Goal: Task Accomplishment & Management: Manage account settings

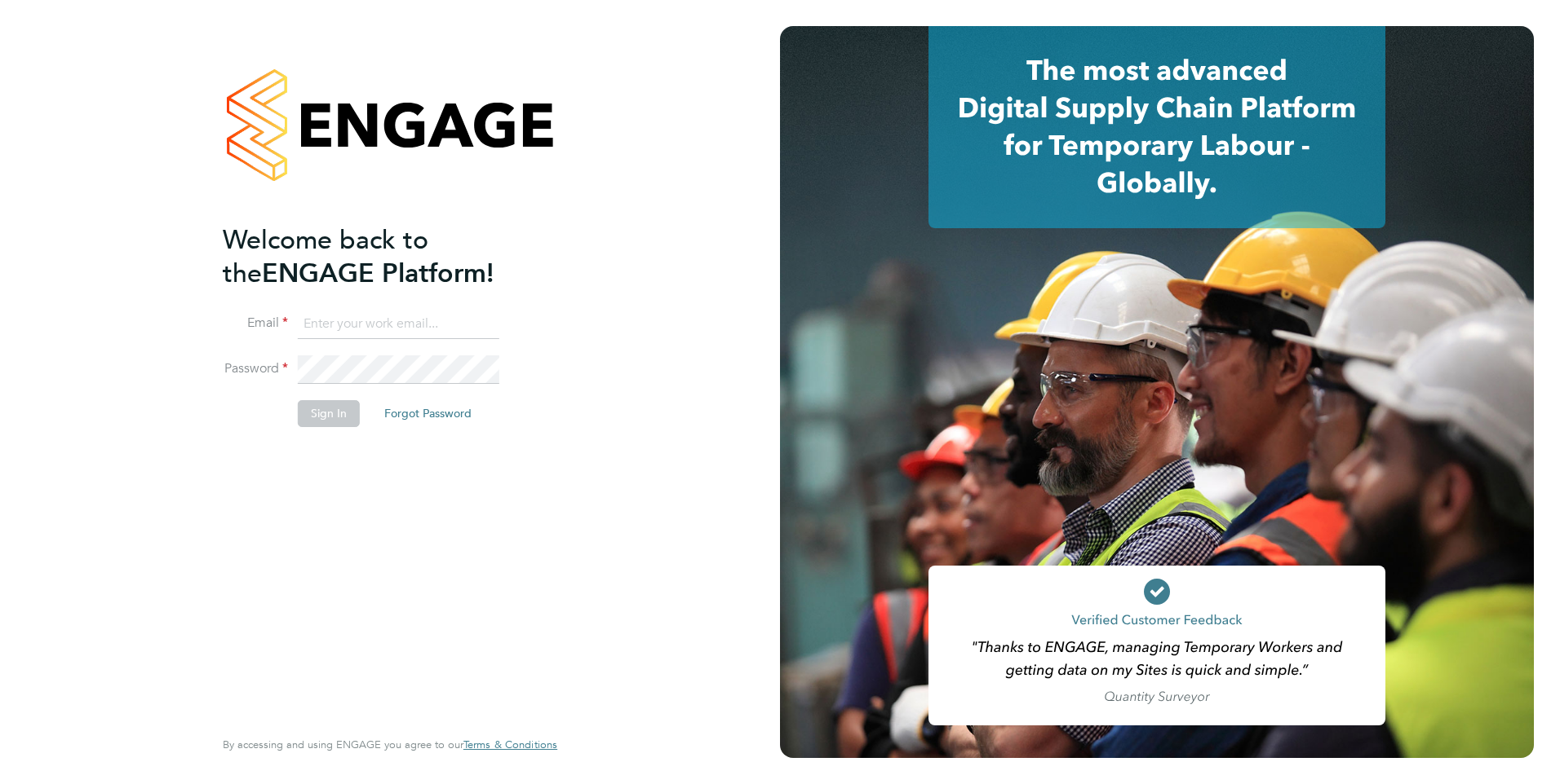
type input "[PERSON_NAME][EMAIL_ADDRESS][PERSON_NAME][DOMAIN_NAME]"
click at [346, 407] on button "Sign In" at bounding box center [329, 413] width 62 height 26
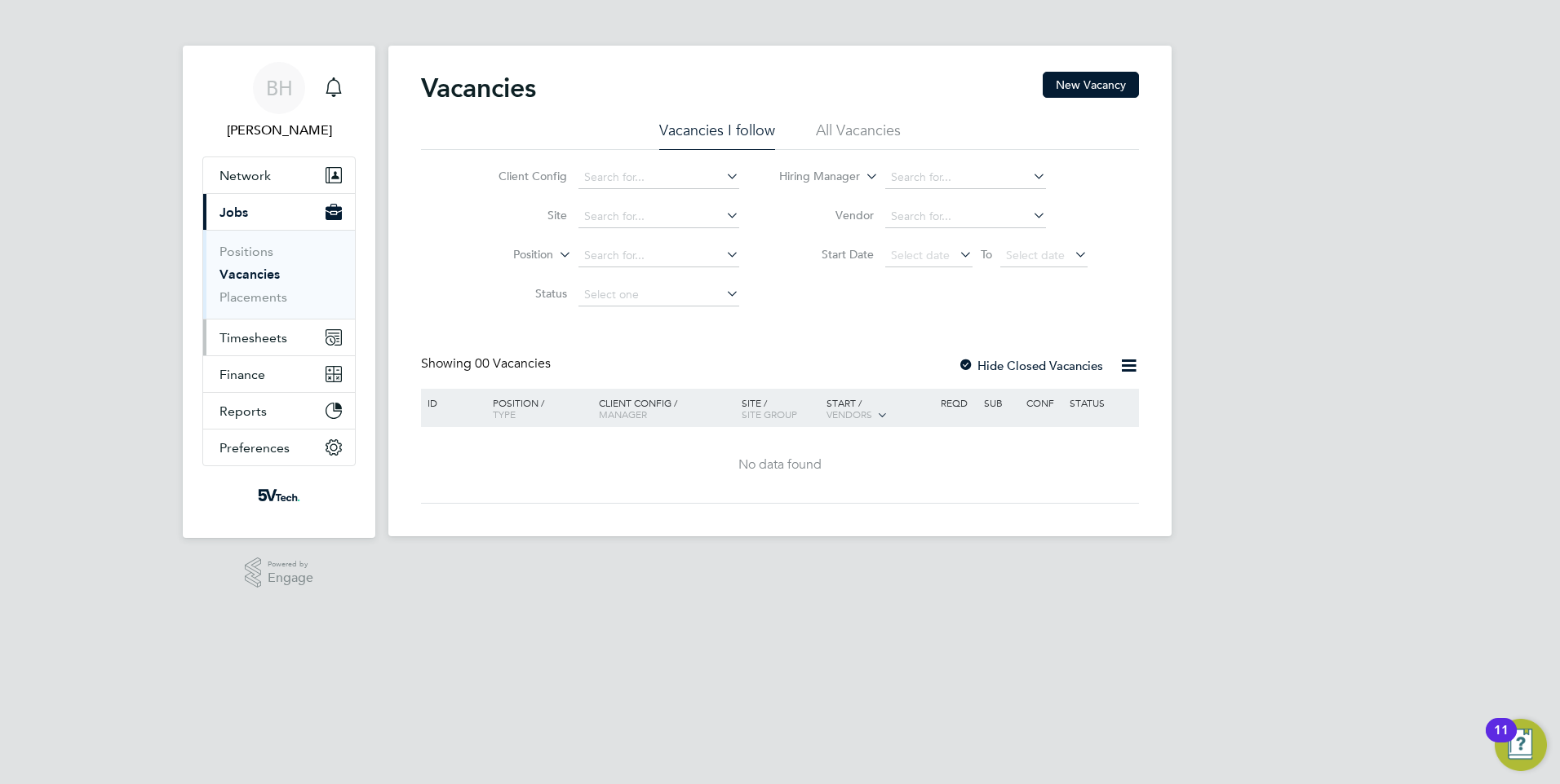
click at [260, 339] on span "Timesheets" at bounding box center [254, 339] width 68 height 16
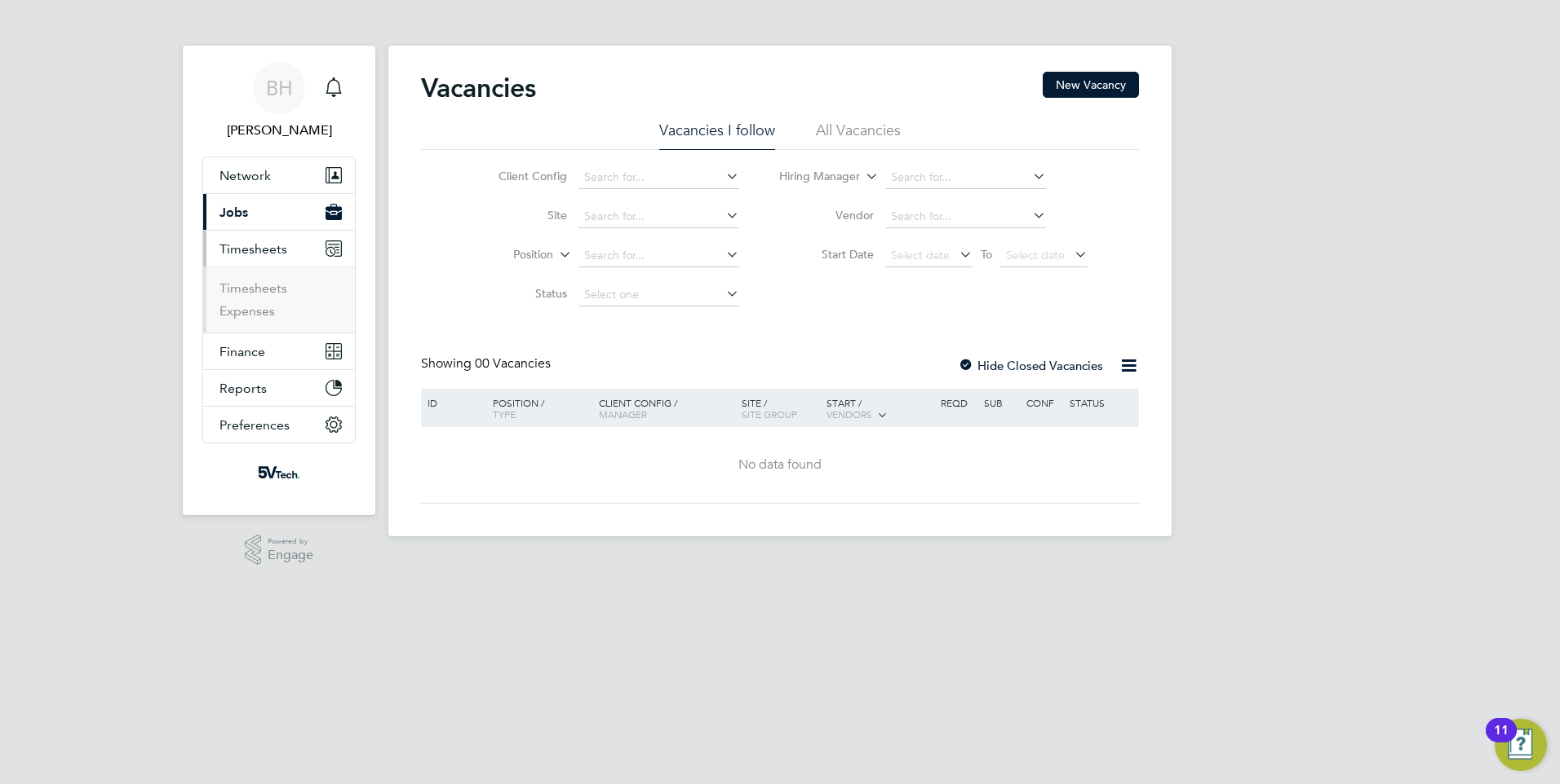
click at [256, 302] on li "Timesheets" at bounding box center [281, 292] width 122 height 23
click at [257, 291] on link "Timesheets" at bounding box center [254, 289] width 68 height 16
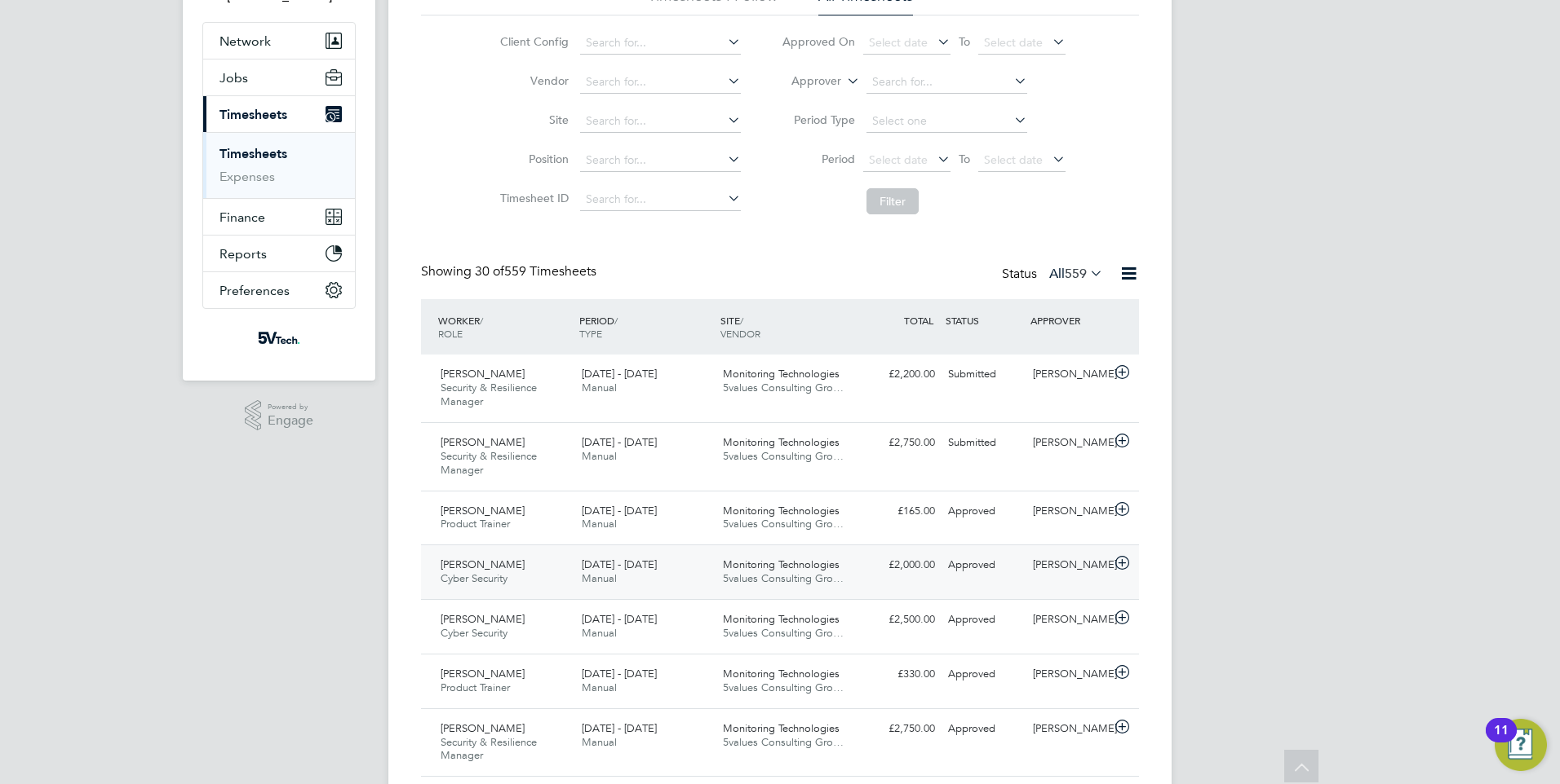
scroll to position [163, 0]
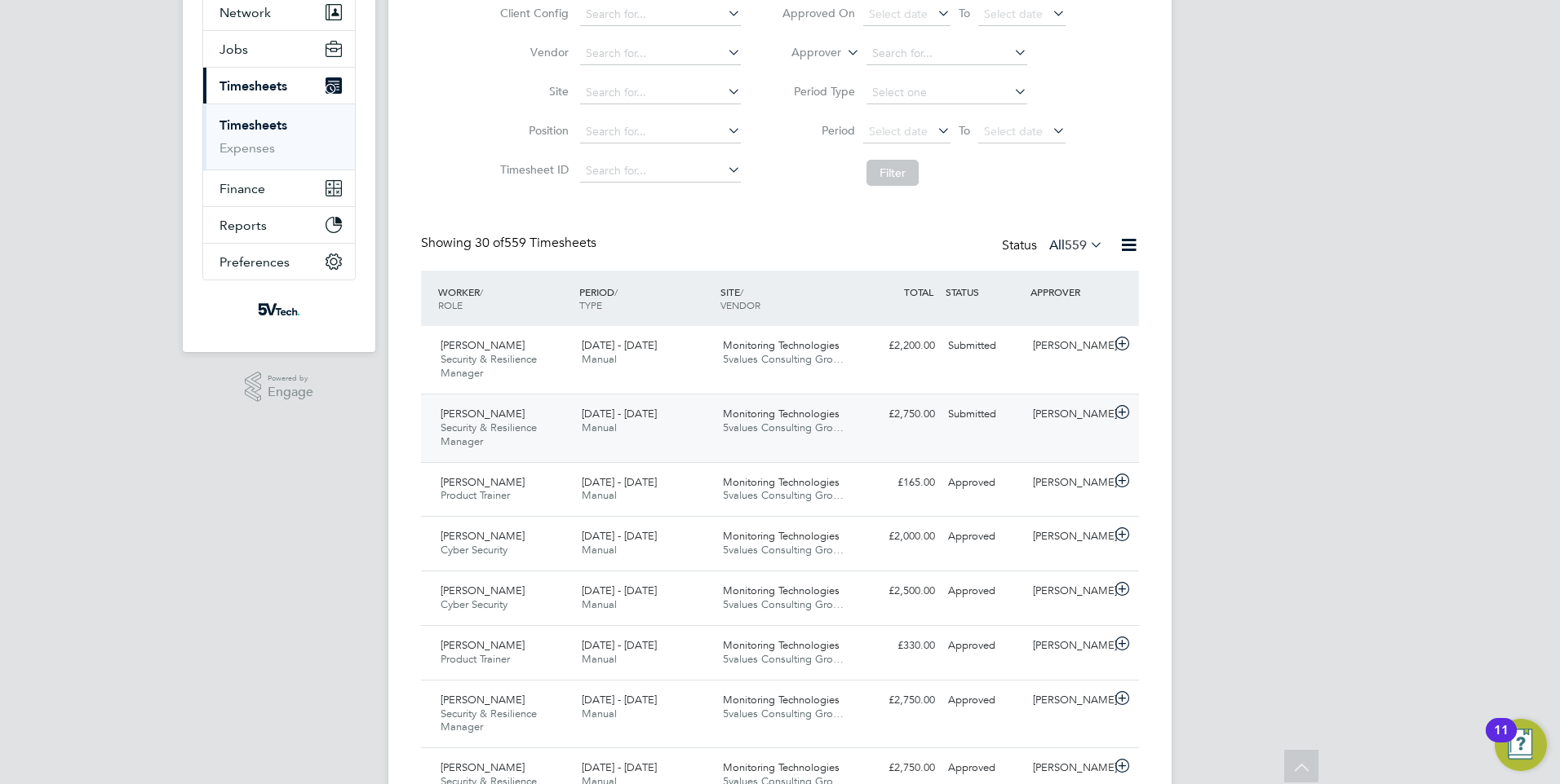
click at [646, 428] on div "18 - 24 Aug 2025 Manual" at bounding box center [646, 421] width 141 height 41
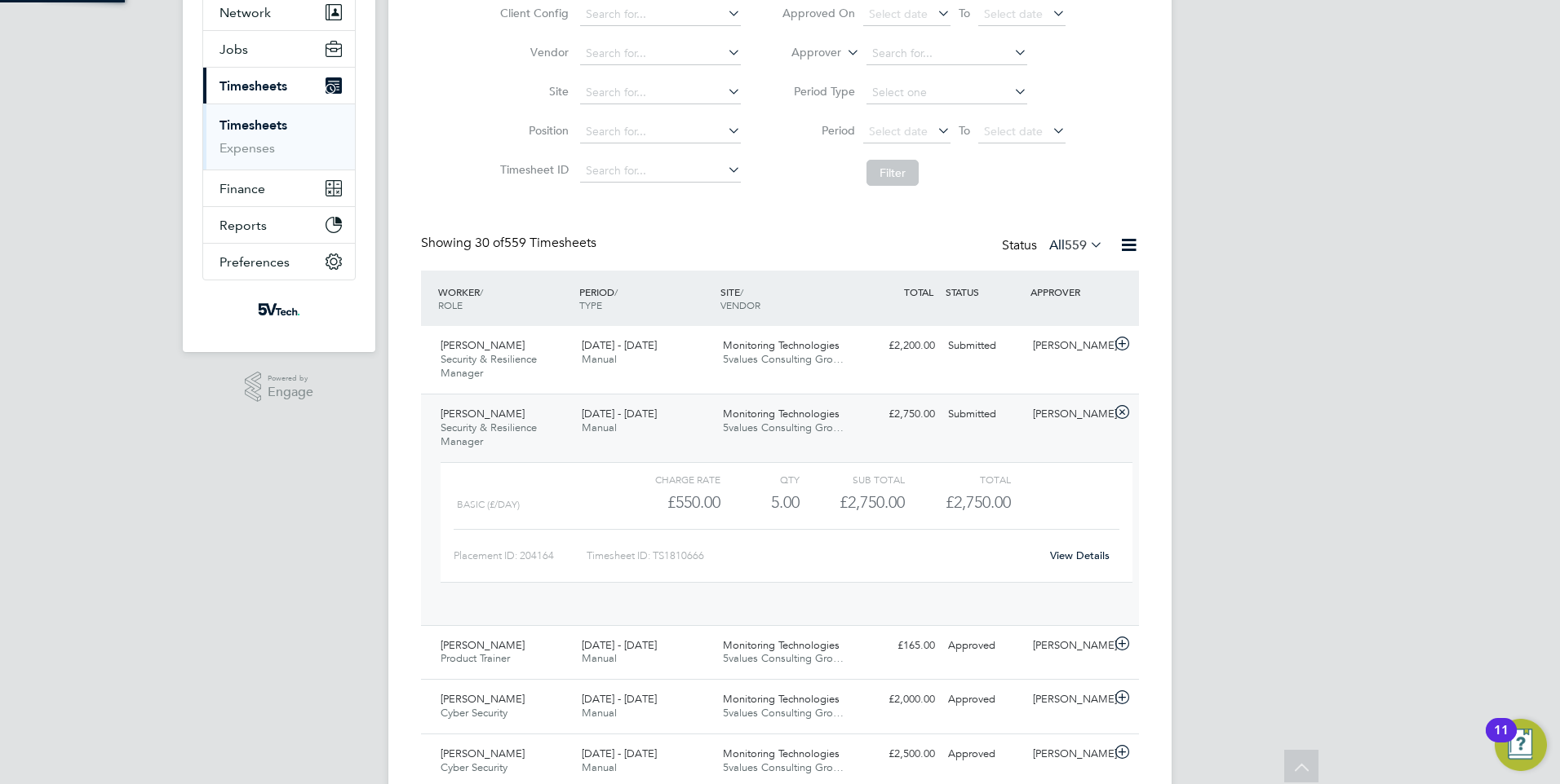
scroll to position [28, 159]
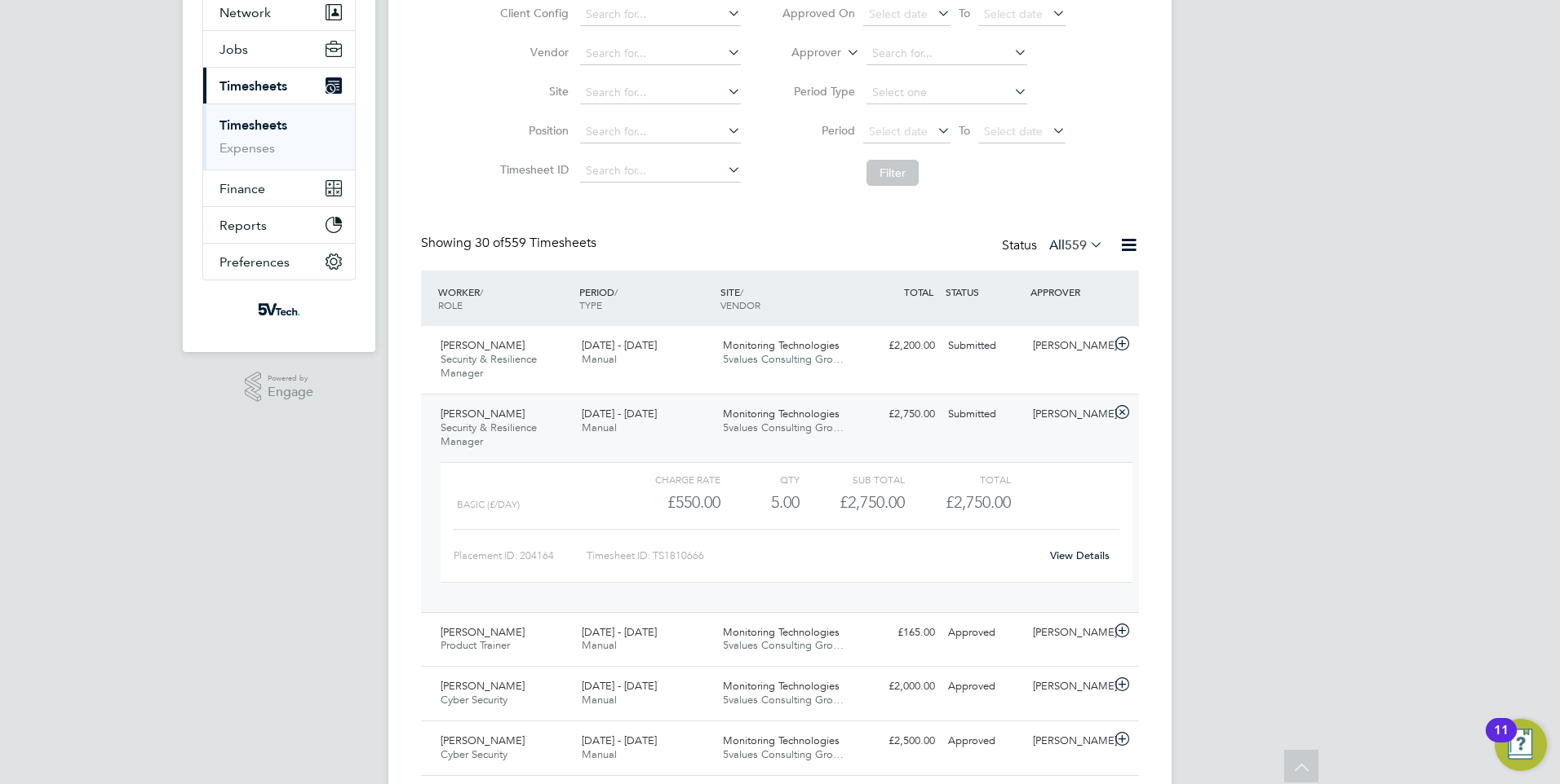
click at [1062, 559] on link "View Details" at bounding box center [1080, 555] width 60 height 14
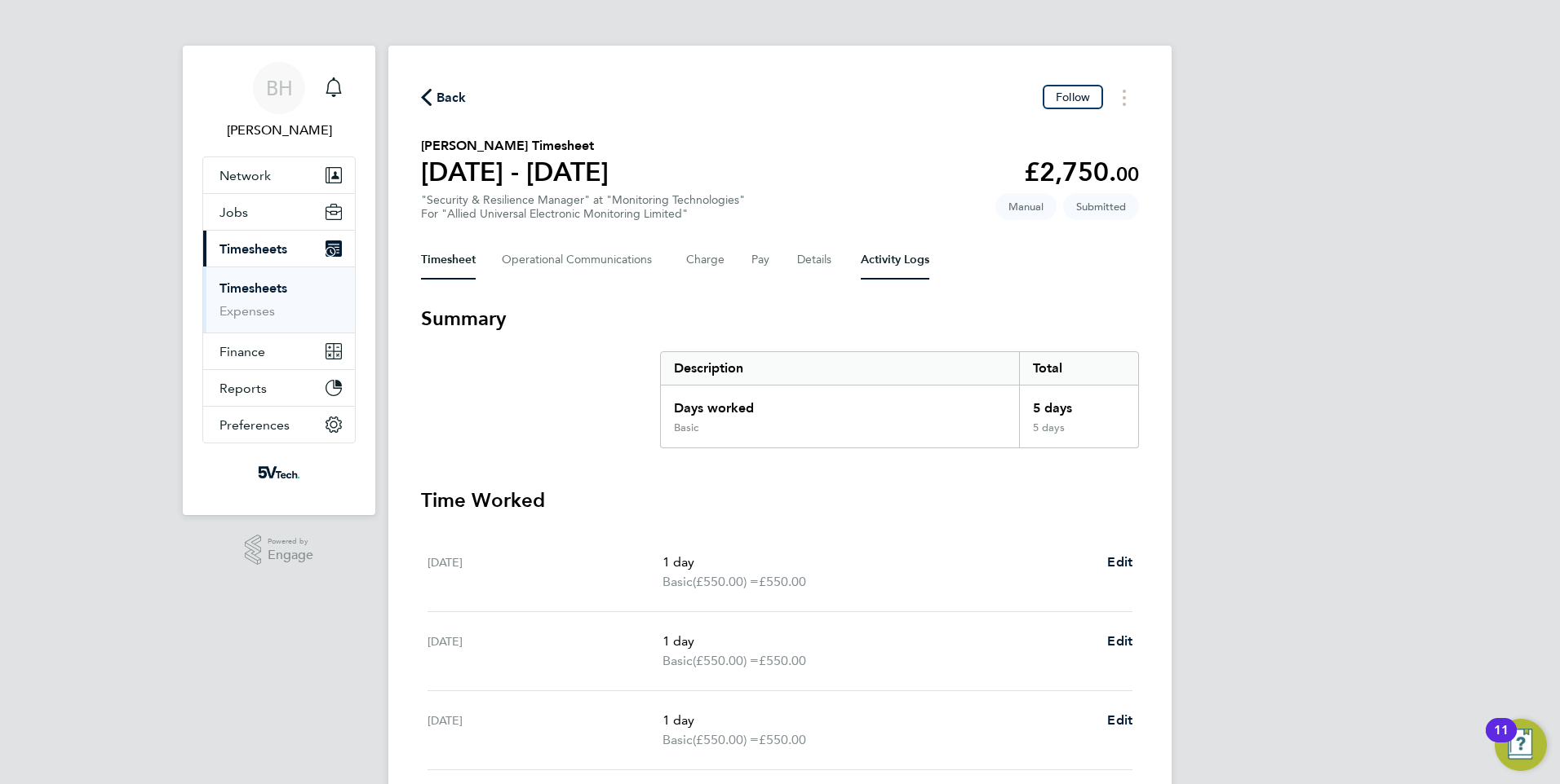
click at [877, 265] on Logs-tab "Activity Logs" at bounding box center [894, 260] width 69 height 39
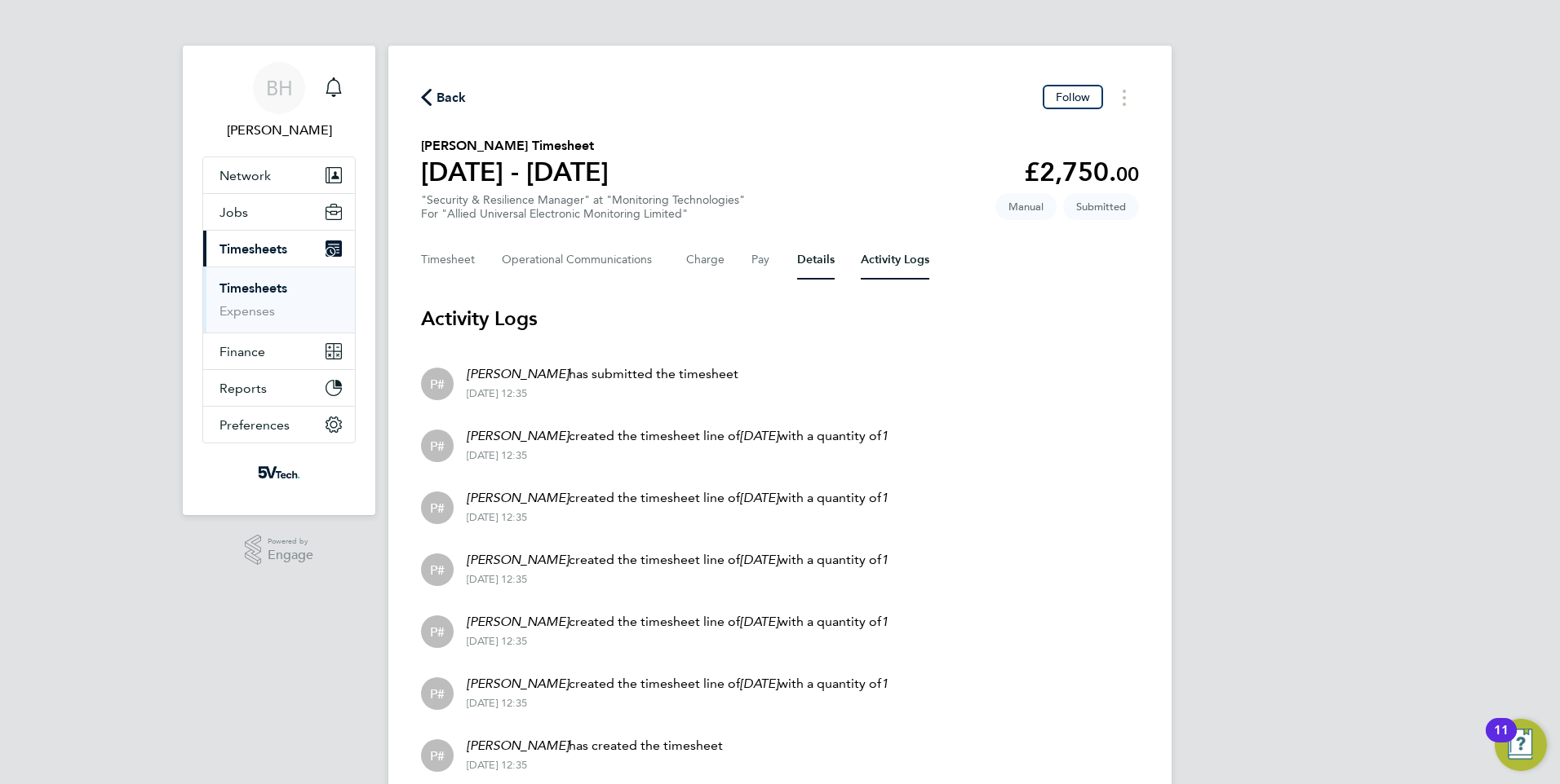
click at [805, 265] on button "Details" at bounding box center [816, 260] width 38 height 39
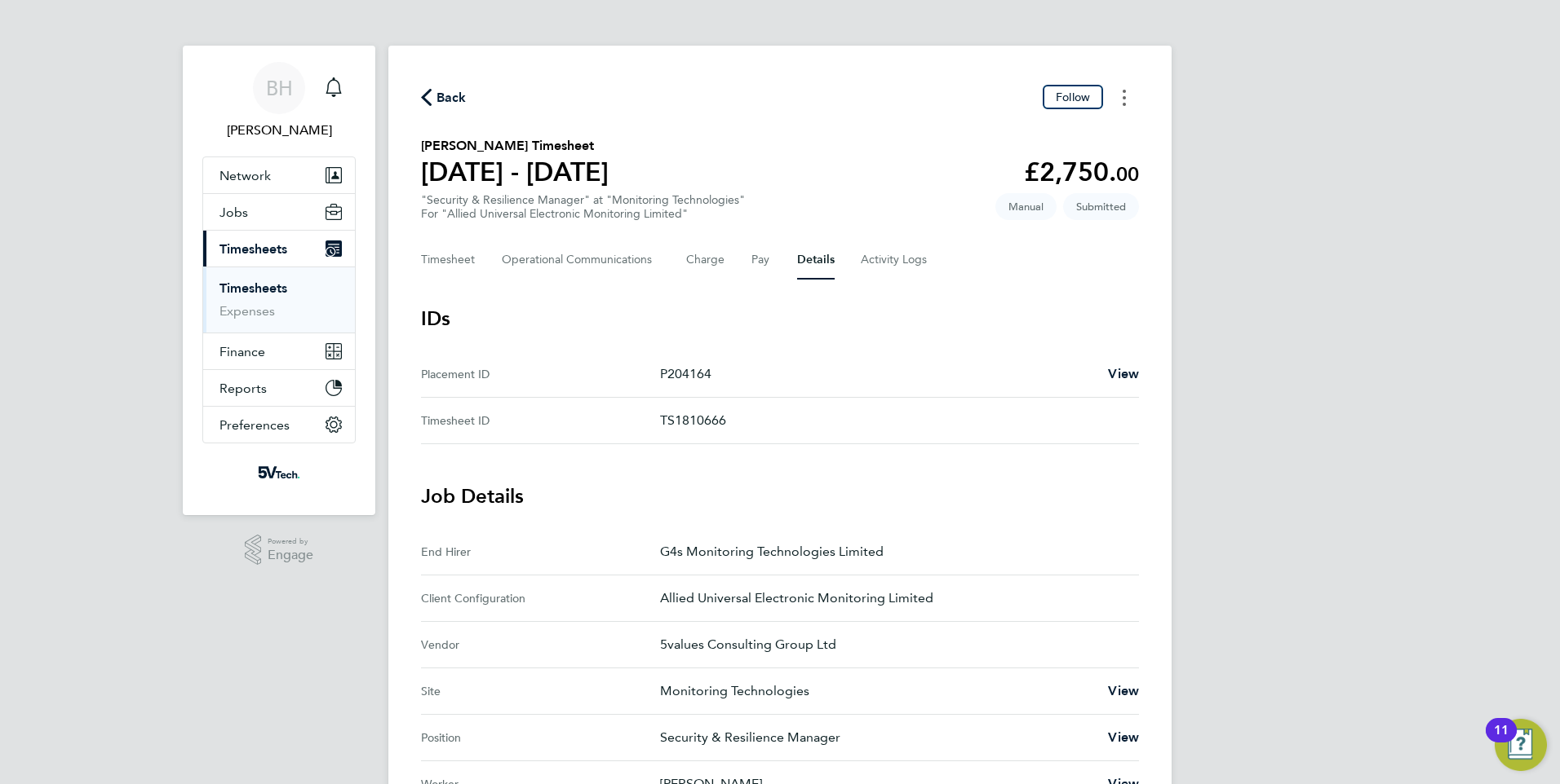
click at [1126, 109] on button "Timesheets Menu" at bounding box center [1123, 97] width 29 height 25
click at [825, 154] on section "Daniel Oziegbe's Timesheet 18 - 24 Aug 2025 £2,750. 00 "Security & Resilience M…" at bounding box center [780, 178] width 718 height 85
click at [268, 367] on button "Finance" at bounding box center [279, 352] width 152 height 36
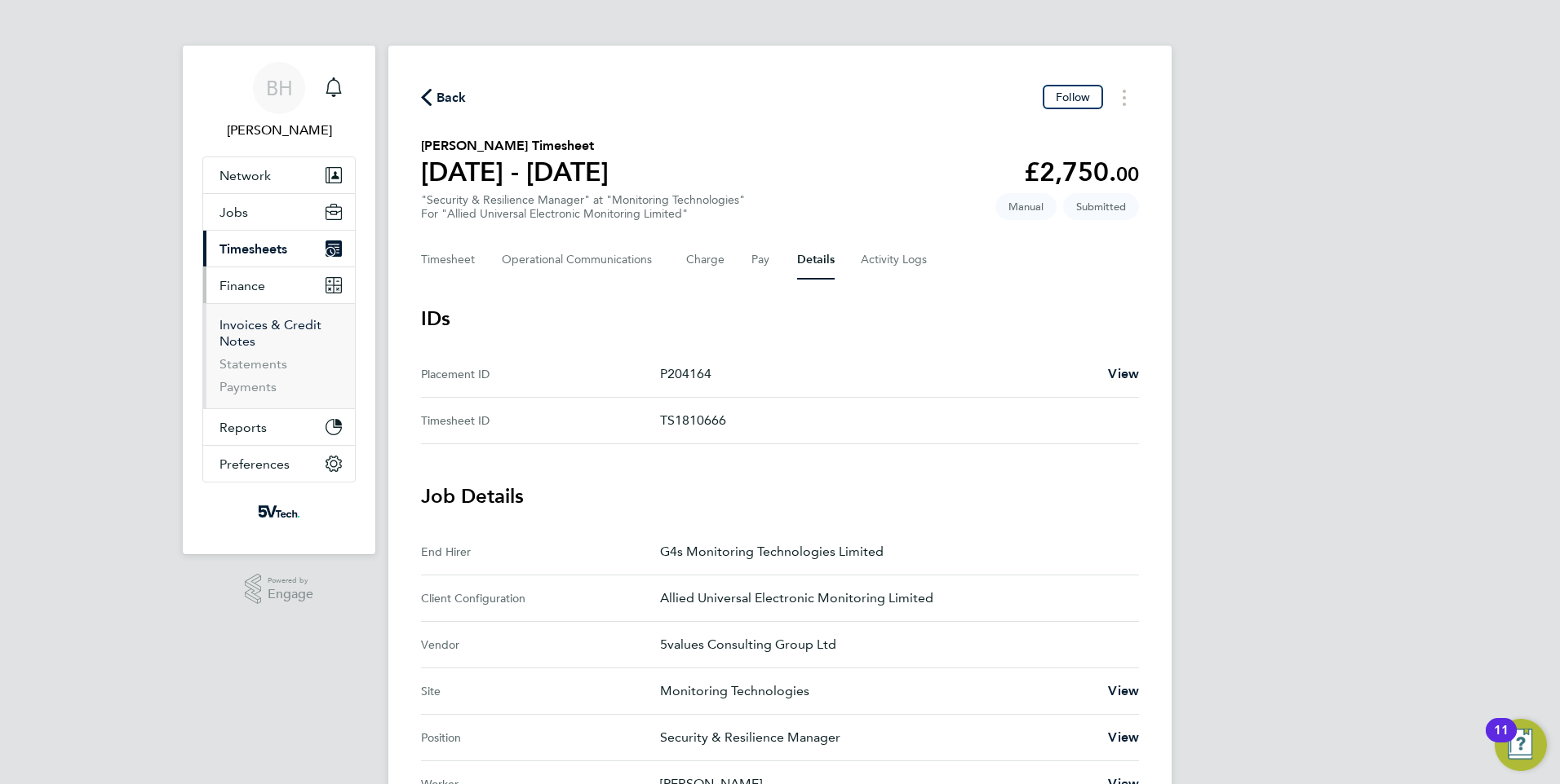
click at [250, 328] on link "Invoices & Credit Notes" at bounding box center [271, 334] width 102 height 32
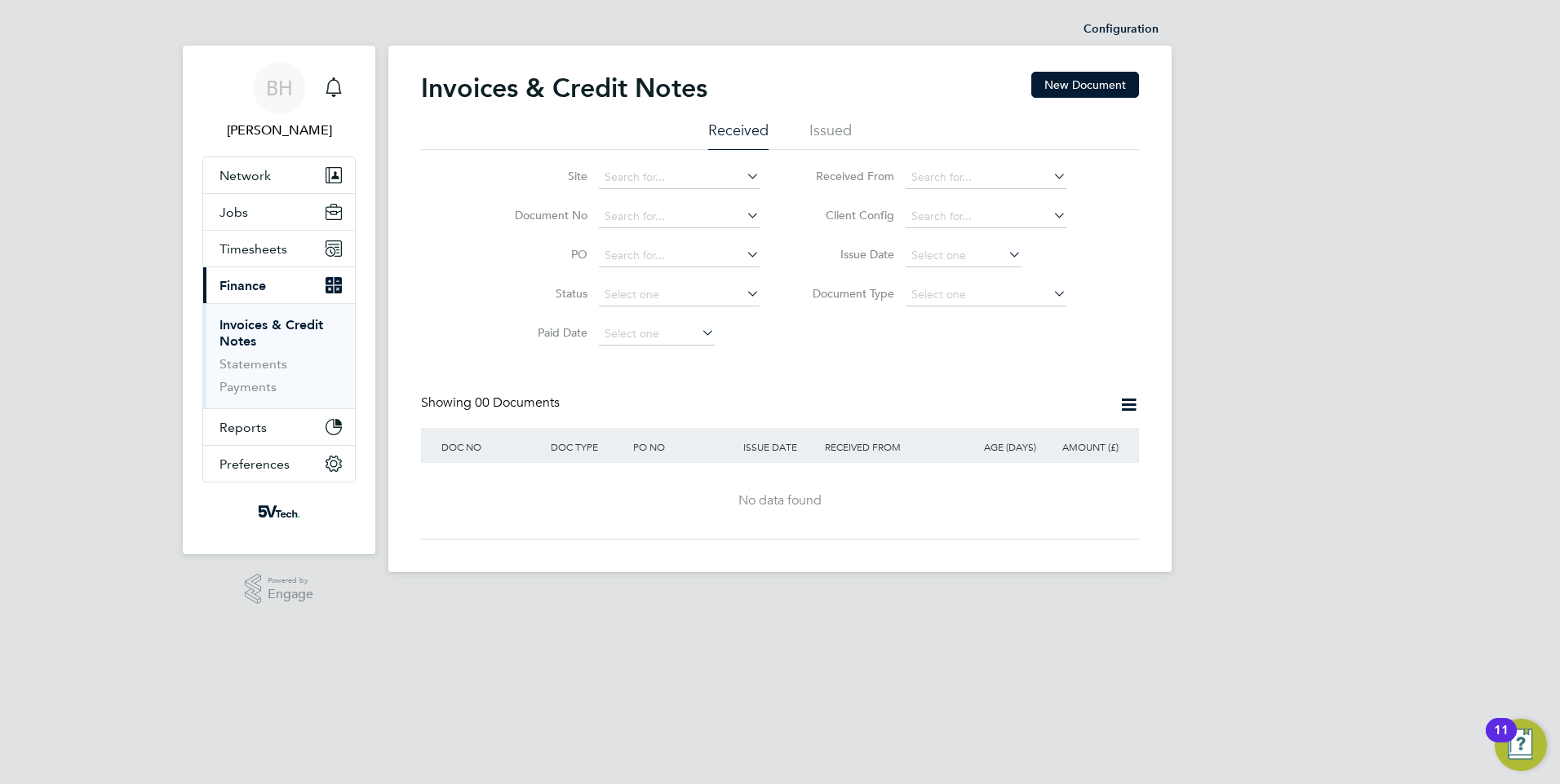
click at [809, 135] on ul "Received Issued" at bounding box center [780, 135] width 718 height 29
click at [815, 132] on li "Issued" at bounding box center [830, 135] width 42 height 29
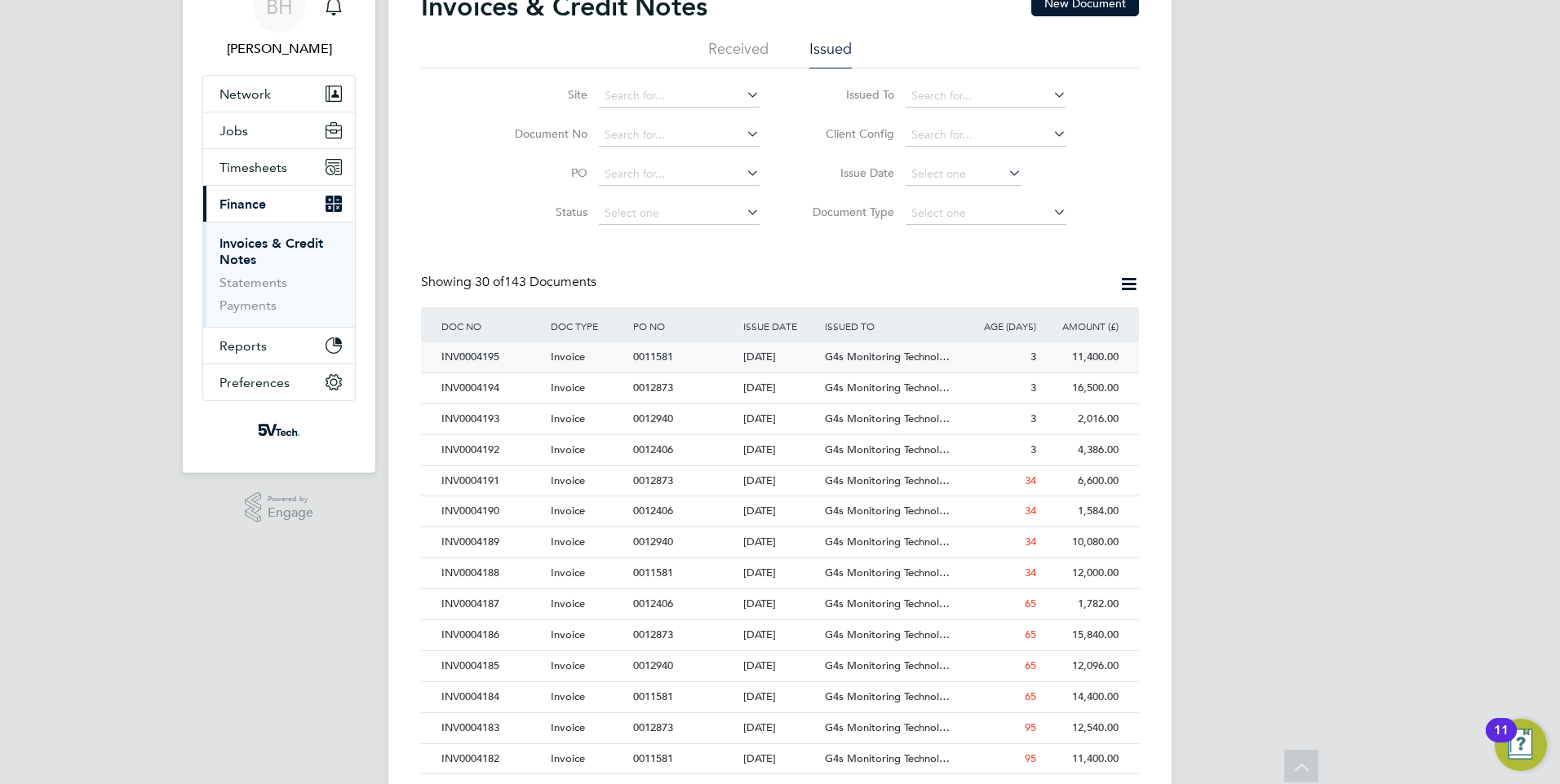
click at [551, 364] on div "Invoice" at bounding box center [588, 358] width 82 height 30
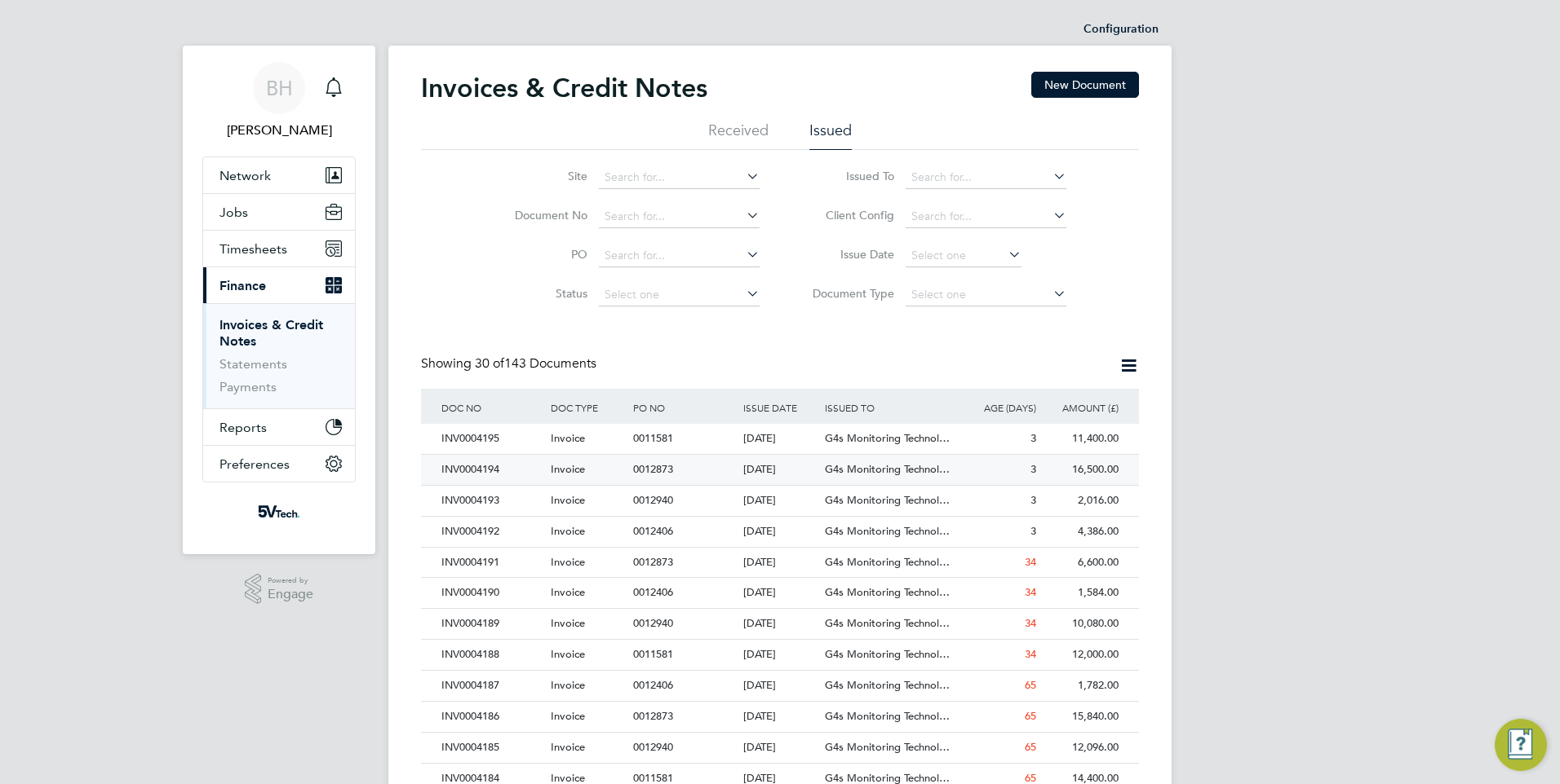
click at [594, 473] on div "Invoice" at bounding box center [588, 470] width 82 height 30
